Goal: Task Accomplishment & Management: Manage account settings

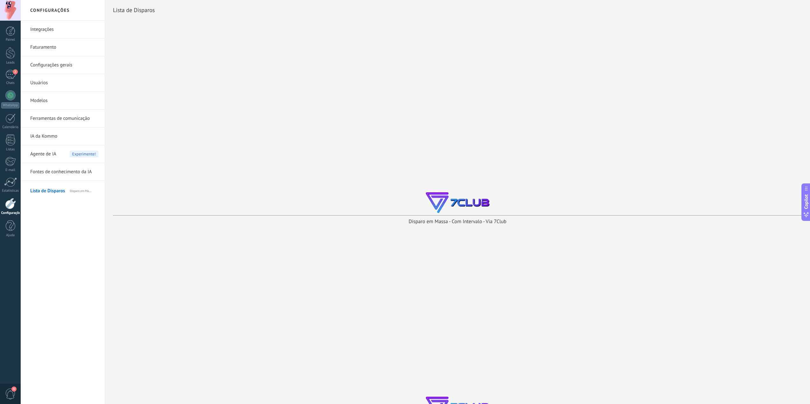
click at [206, 116] on div "Lista de Disparos Disparo em Massa - Com Intervalo - Via 7Club Disparo em Massa…" at bounding box center [457, 225] width 705 height 450
click at [6, 54] on div at bounding box center [11, 53] width 10 height 12
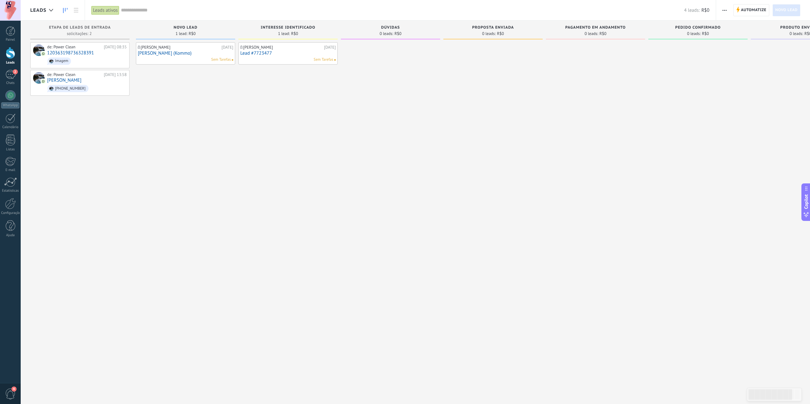
click at [202, 156] on div "Arnaldo Santos 27/06/2025 Arnaldo Santos (Kommo) Sem Tarefas" at bounding box center [185, 202] width 99 height 321
